Goal: Transaction & Acquisition: Book appointment/travel/reservation

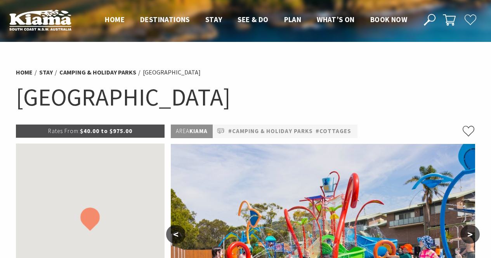
scroll to position [120, 0]
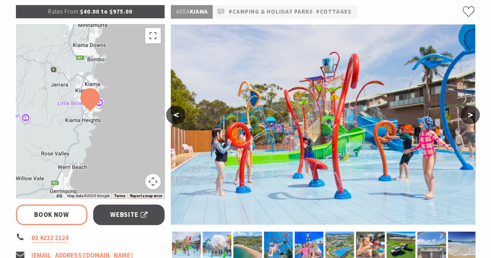
select select "3"
select select "2"
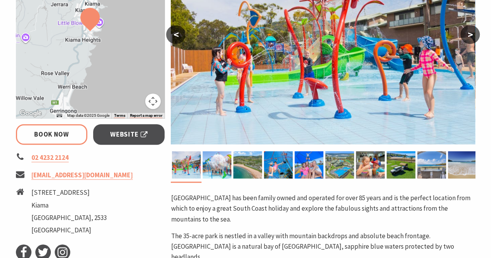
scroll to position [174, 0]
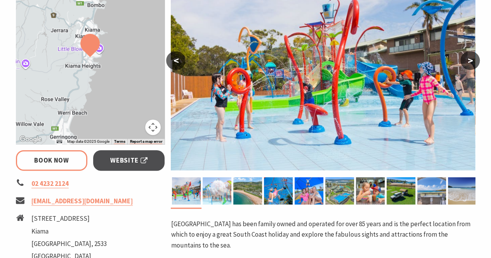
click at [225, 191] on img at bounding box center [217, 190] width 29 height 27
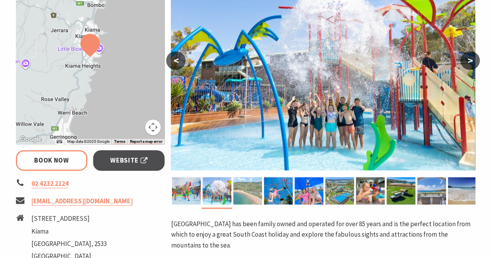
click at [243, 191] on img at bounding box center [247, 190] width 29 height 27
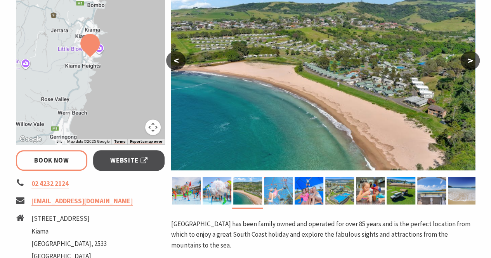
click at [289, 189] on img at bounding box center [278, 190] width 29 height 27
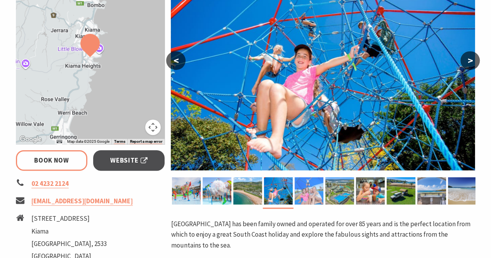
click at [309, 189] on img at bounding box center [309, 190] width 29 height 27
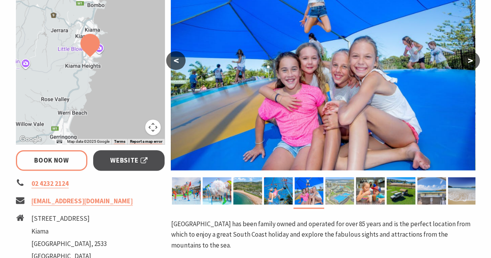
click at [346, 194] on img at bounding box center [339, 190] width 29 height 27
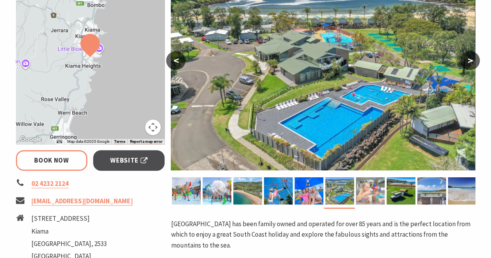
click at [366, 191] on img at bounding box center [370, 190] width 29 height 27
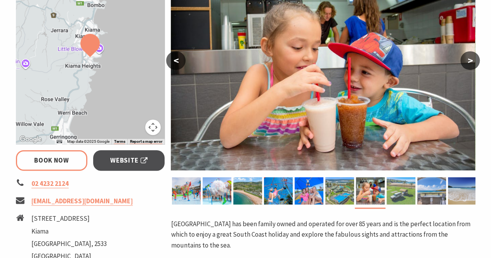
click at [389, 189] on img at bounding box center [401, 190] width 29 height 27
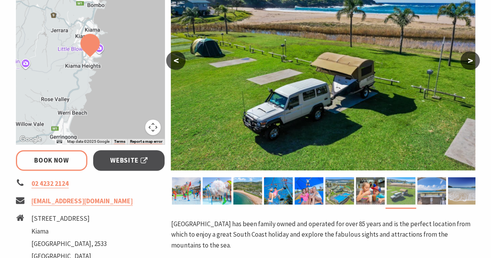
click at [410, 182] on img at bounding box center [401, 190] width 29 height 27
click at [429, 184] on img at bounding box center [431, 190] width 29 height 27
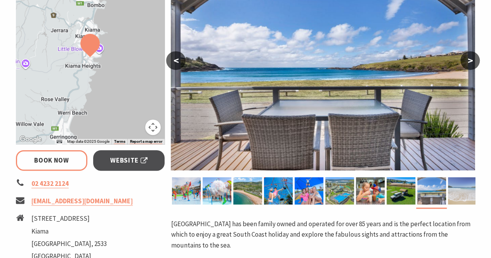
click at [459, 188] on img at bounding box center [462, 190] width 29 height 27
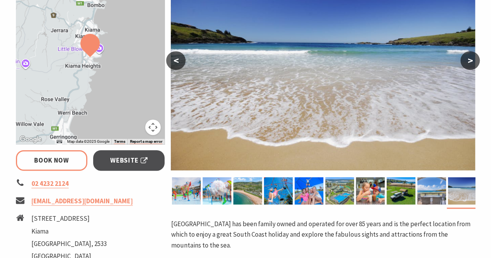
scroll to position [0, 0]
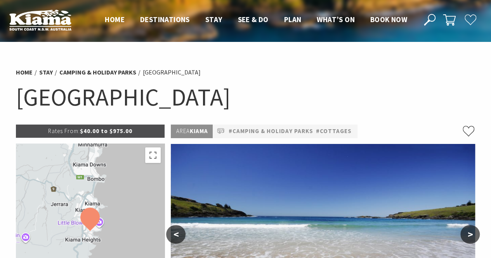
select select "3"
